Goal: Obtain resource: Download file/media

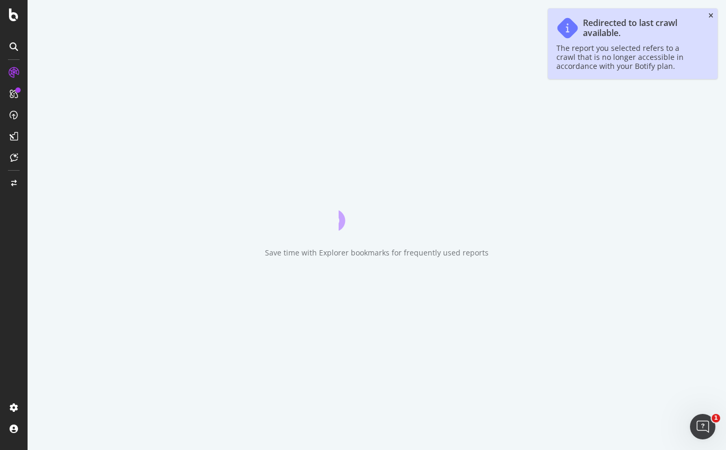
click at [712, 13] on icon "close toast" at bounding box center [711, 16] width 5 height 6
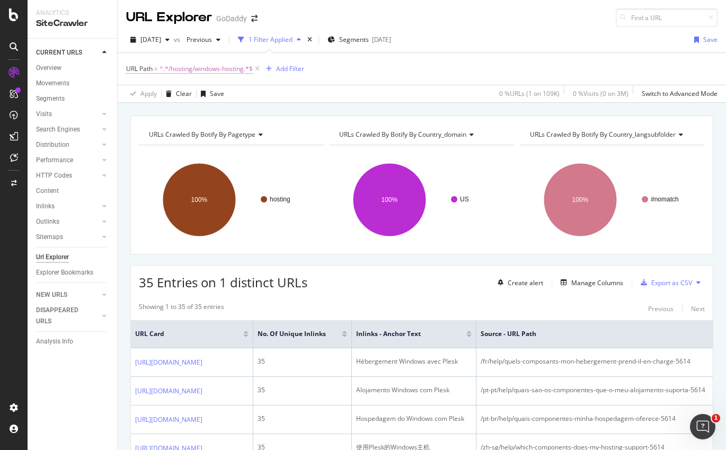
click at [221, 68] on span "^.*/hosting/windows-hosting.*$" at bounding box center [206, 69] width 93 height 15
click at [205, 110] on input "/hosting/windows-hosting" at bounding box center [186, 112] width 100 height 17
paste input "[URL][DOMAIN_NAME]"
drag, startPoint x: 164, startPoint y: 112, endPoint x: 121, endPoint y: 109, distance: 43.1
click at [120, 108] on body "Analytics SiteCrawler CURRENT URLS Overview Movements Segments Visits Analysis …" at bounding box center [363, 225] width 726 height 450
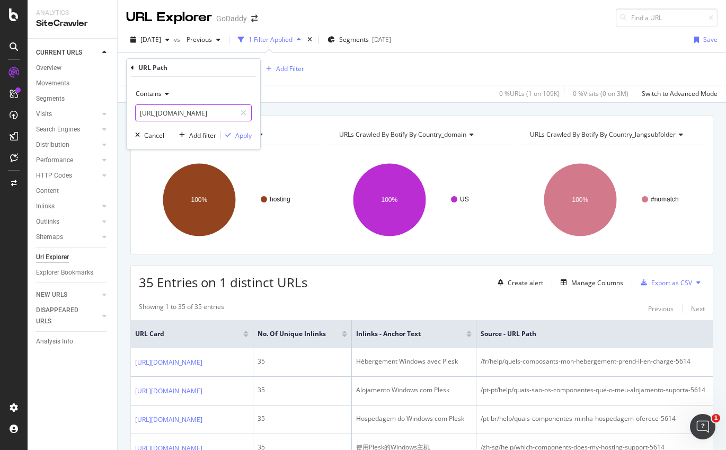
drag, startPoint x: 216, startPoint y: 113, endPoint x: 131, endPoint y: 110, distance: 84.9
click at [131, 110] on div "Contains [URL][DOMAIN_NAME] Cancel Add filter Apply" at bounding box center [194, 113] width 134 height 72
type input "/resources/skills/10-tips-for-choosing-the-perfect-domain-name"
click at [240, 138] on div "Apply" at bounding box center [243, 135] width 16 height 9
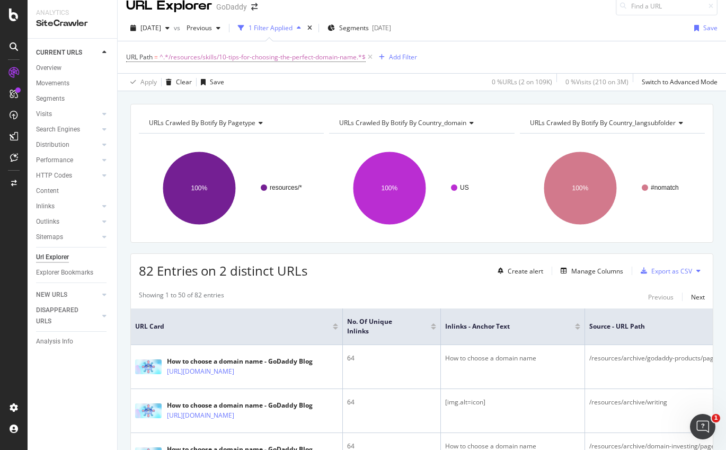
scroll to position [14, 0]
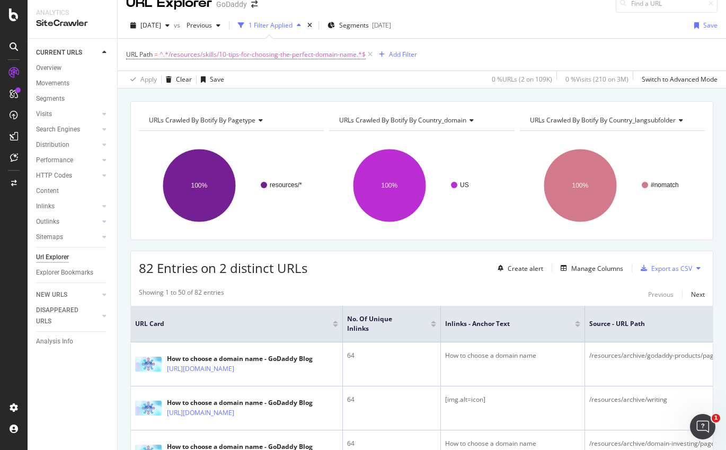
click at [693, 270] on button at bounding box center [698, 268] width 13 height 17
click at [708, 262] on div "82 Entries on 2 distinct URLs Create alert Manage Columns Export as CSV" at bounding box center [422, 264] width 582 height 26
click at [700, 266] on icon at bounding box center [699, 268] width 4 height 6
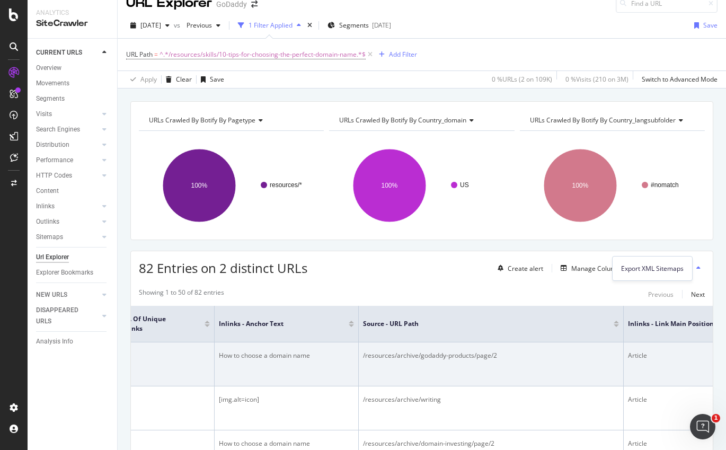
scroll to position [0, 252]
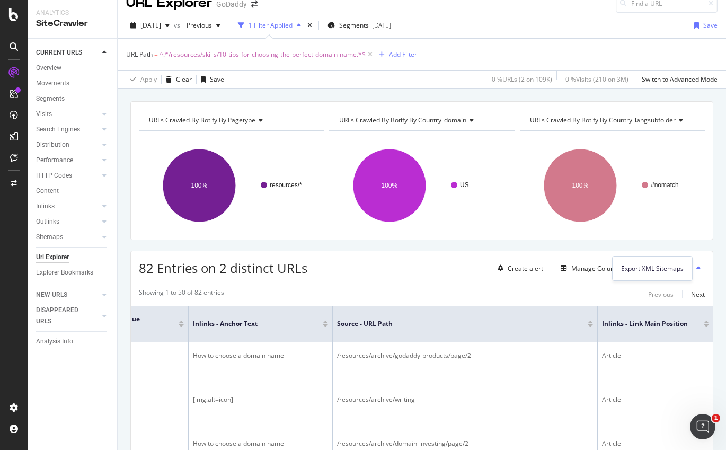
click at [579, 290] on div "Showing 1 to 50 of 82 entries Previous Next" at bounding box center [422, 294] width 582 height 13
click at [664, 268] on div "Export as CSV" at bounding box center [672, 268] width 41 height 9
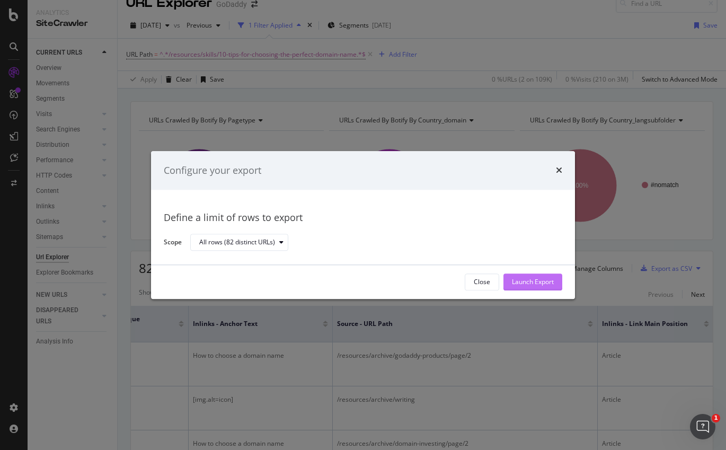
click at [532, 279] on div "Launch Export" at bounding box center [533, 282] width 42 height 9
